Goal: Find specific page/section: Find specific page/section

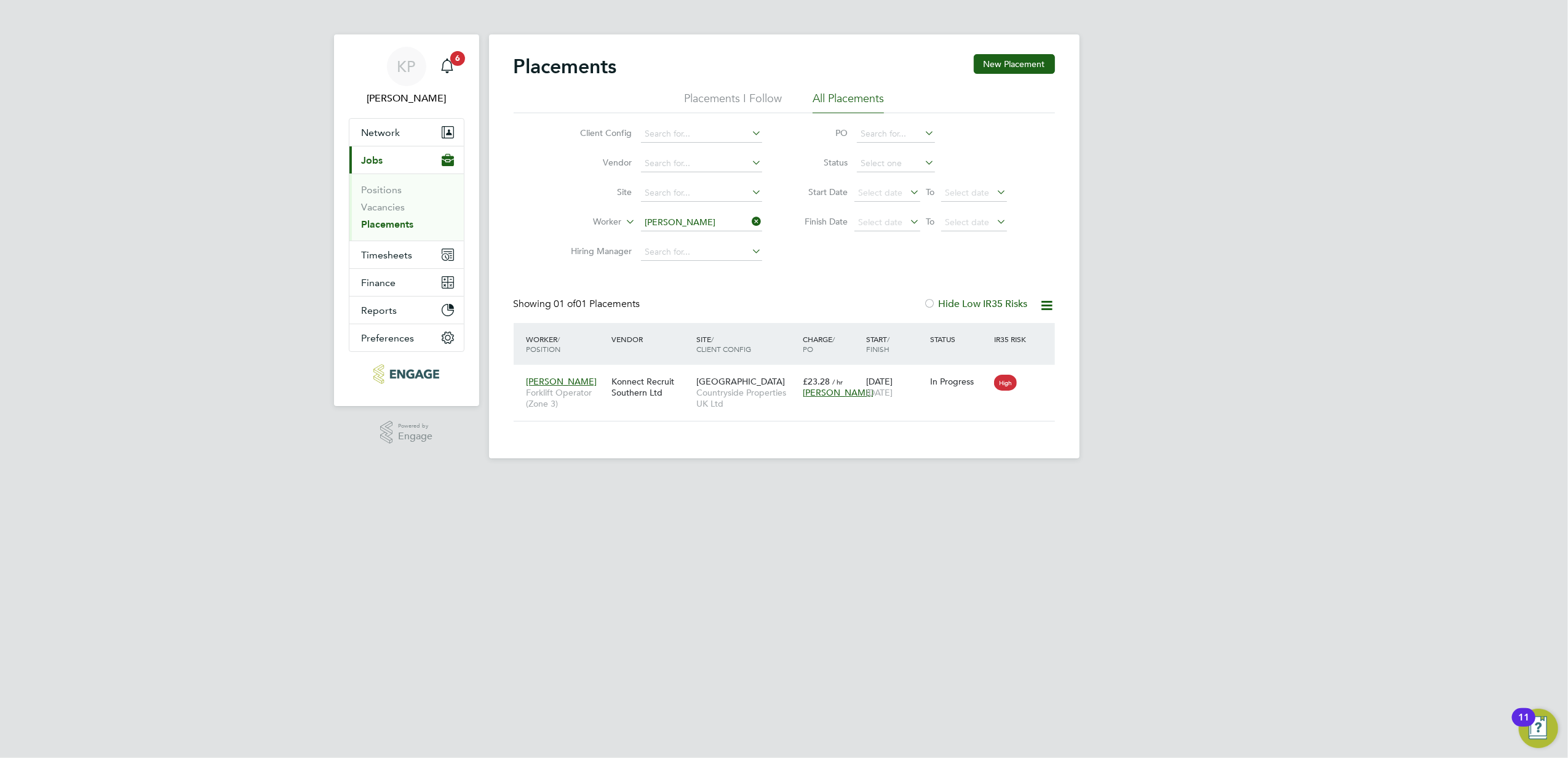
scroll to position [12, 57]
click at [1304, 478] on html "KP [PERSON_NAME] Notifications 6 Applications: Network Businesses Sites Workers…" at bounding box center [784, 238] width 1568 height 478
click at [731, 230] on div "Placements New Placement Placements I Follow All Placements Client Config Vendo…" at bounding box center [784, 246] width 590 height 424
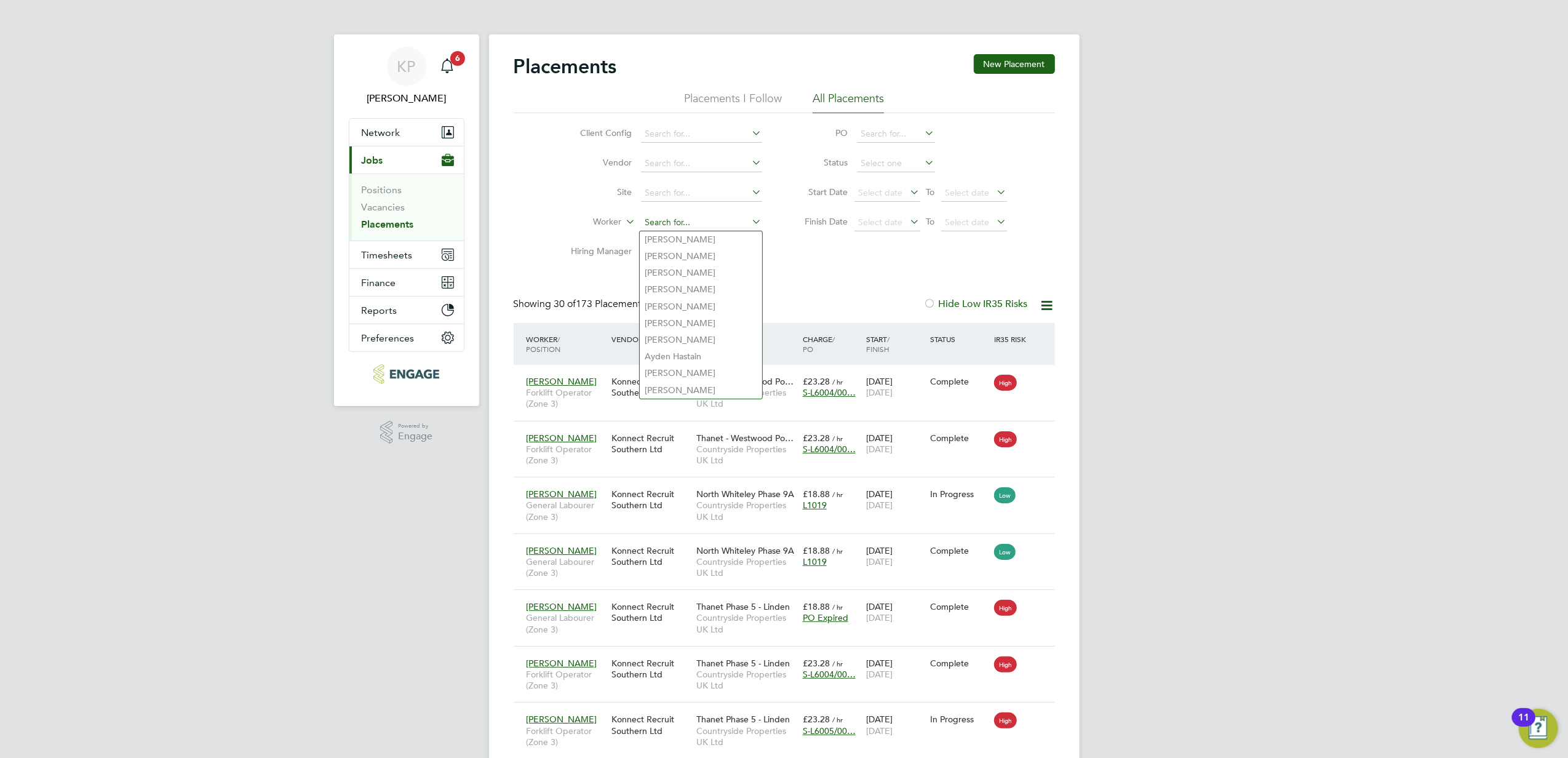
click at [727, 222] on input at bounding box center [701, 223] width 121 height 17
type input "c"
click at [708, 238] on li "[PERSON_NAME] aju" at bounding box center [701, 239] width 123 height 17
type input "[PERSON_NAME]"
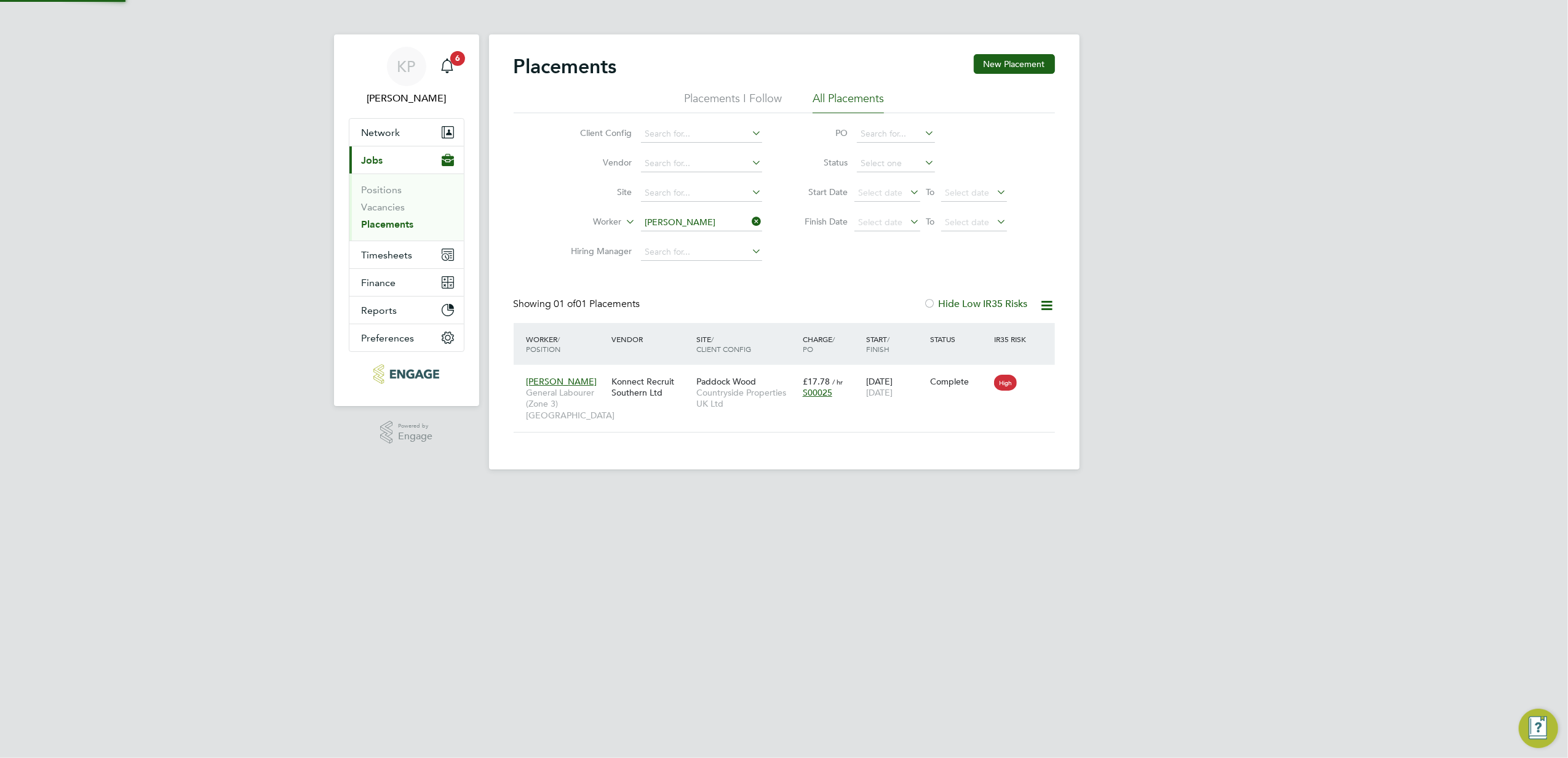
scroll to position [12, 57]
click at [729, 220] on input at bounding box center [701, 223] width 121 height 17
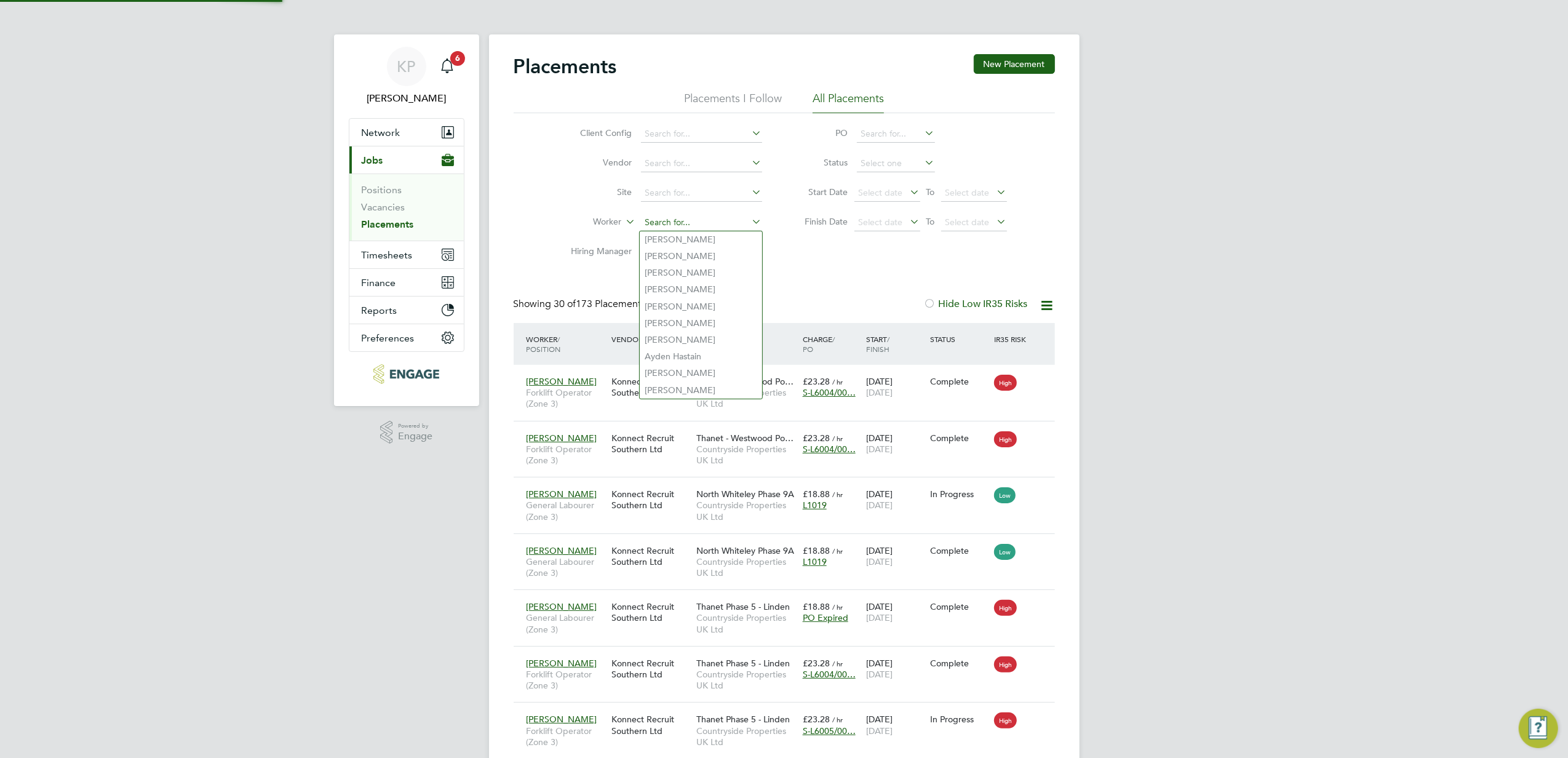
scroll to position [45, 107]
type input "stev"
click at [668, 227] on input at bounding box center [701, 223] width 121 height 17
type input "dow"
